Goal: Information Seeking & Learning: Check status

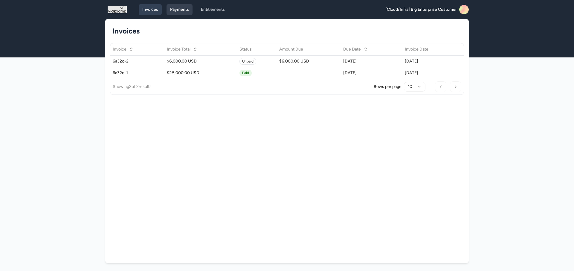
click at [185, 12] on link "Payments" at bounding box center [179, 9] width 26 height 11
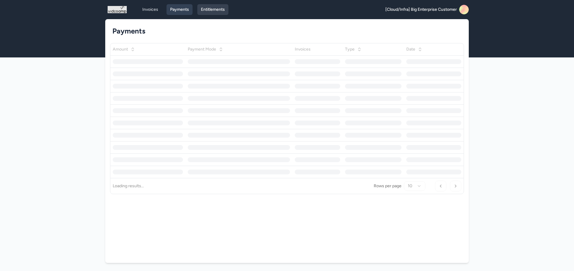
click at [210, 9] on link "Entitlements" at bounding box center [212, 9] width 31 height 11
click at [442, 52] on span "View Details" at bounding box center [438, 51] width 27 height 5
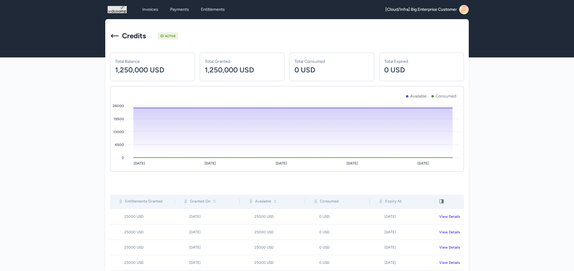
click at [465, 12] on icon at bounding box center [460, 11] width 13 height 14
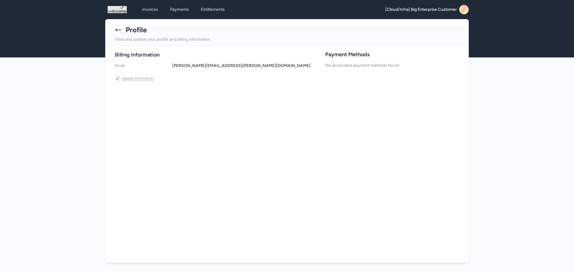
click at [135, 79] on button "Update Information" at bounding box center [134, 78] width 39 height 10
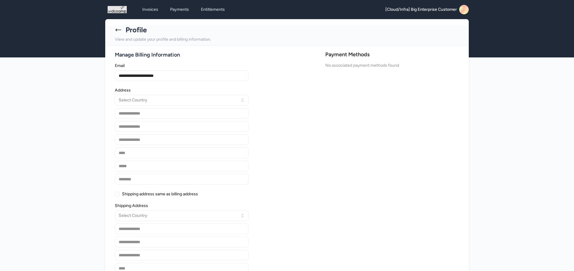
click at [117, 29] on icon at bounding box center [118, 29] width 7 height 7
